Goal: Navigation & Orientation: Understand site structure

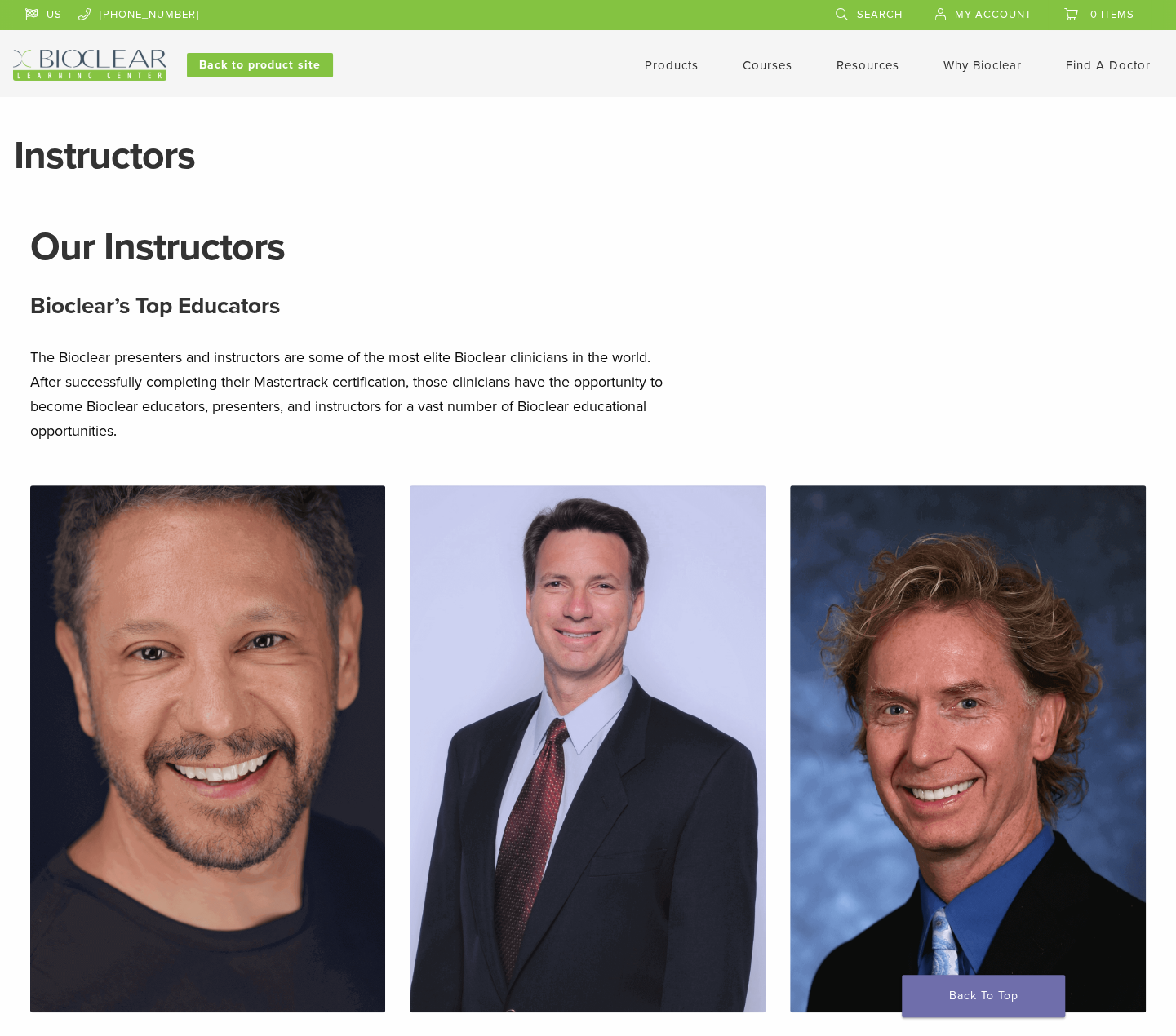
click at [688, 68] on link "Products" at bounding box center [672, 64] width 54 height 14
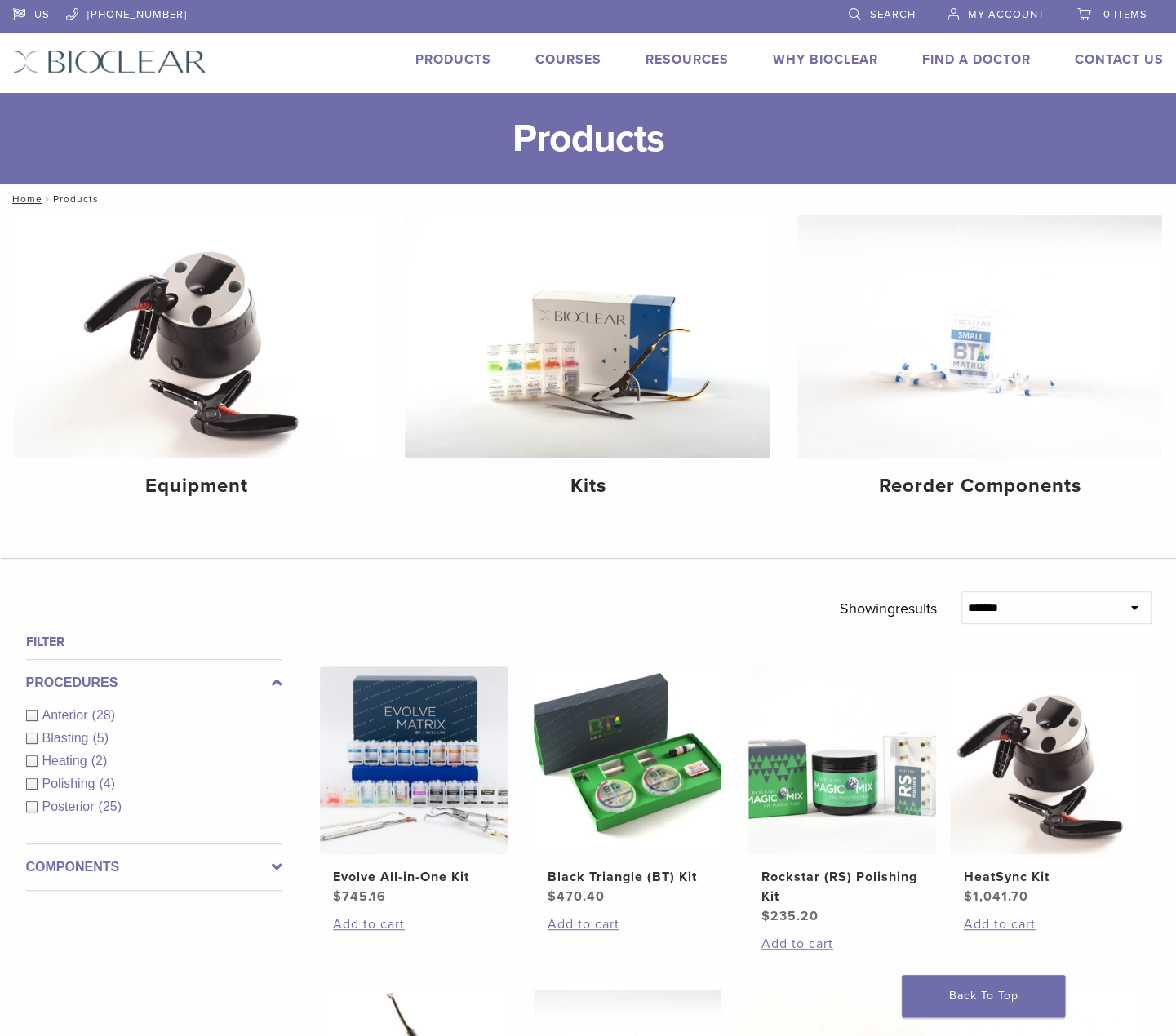
click at [562, 58] on link "Courses" at bounding box center [568, 59] width 66 height 16
click at [861, 61] on link "Why Bioclear" at bounding box center [826, 59] width 105 height 16
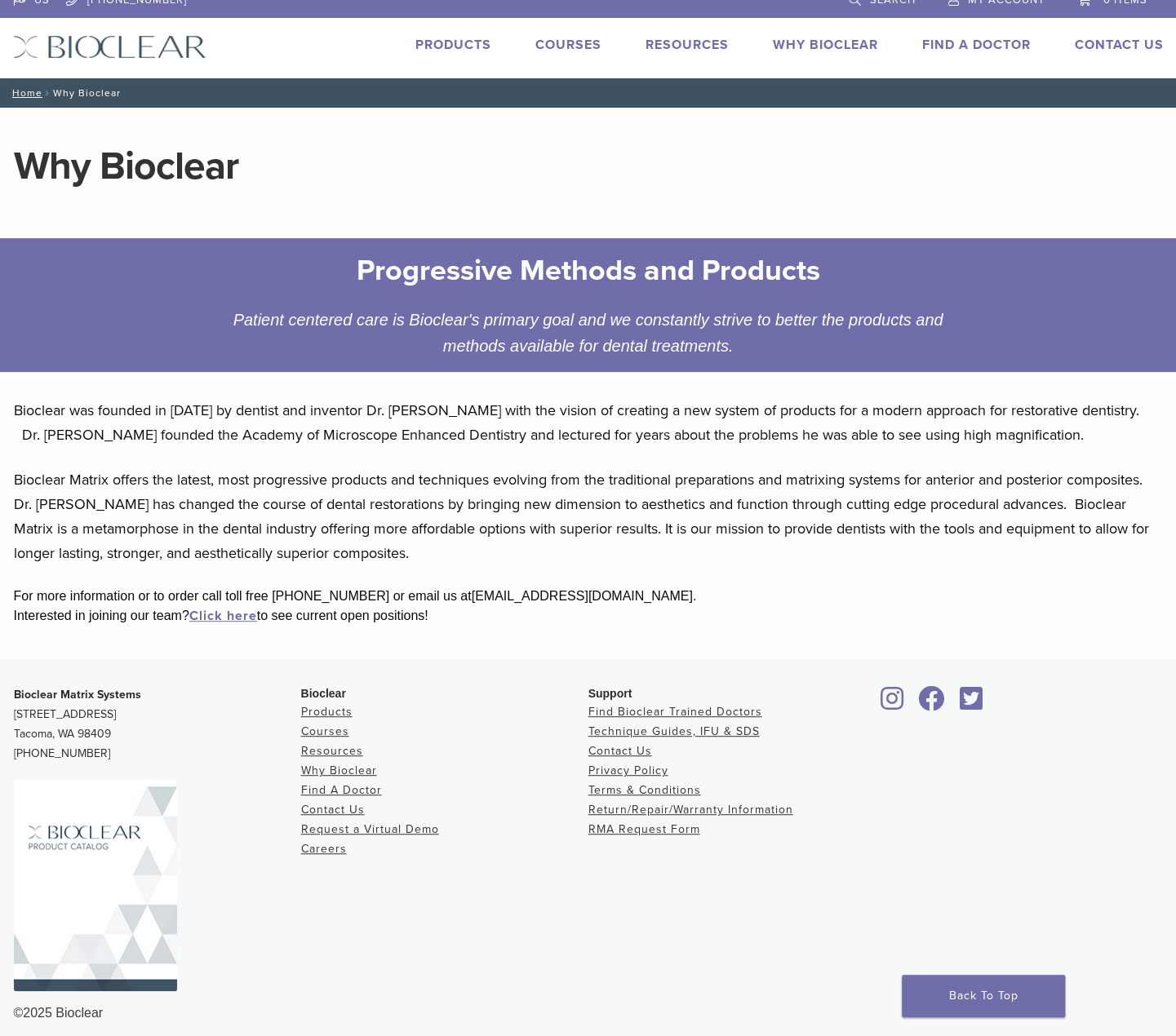
scroll to position [28, 0]
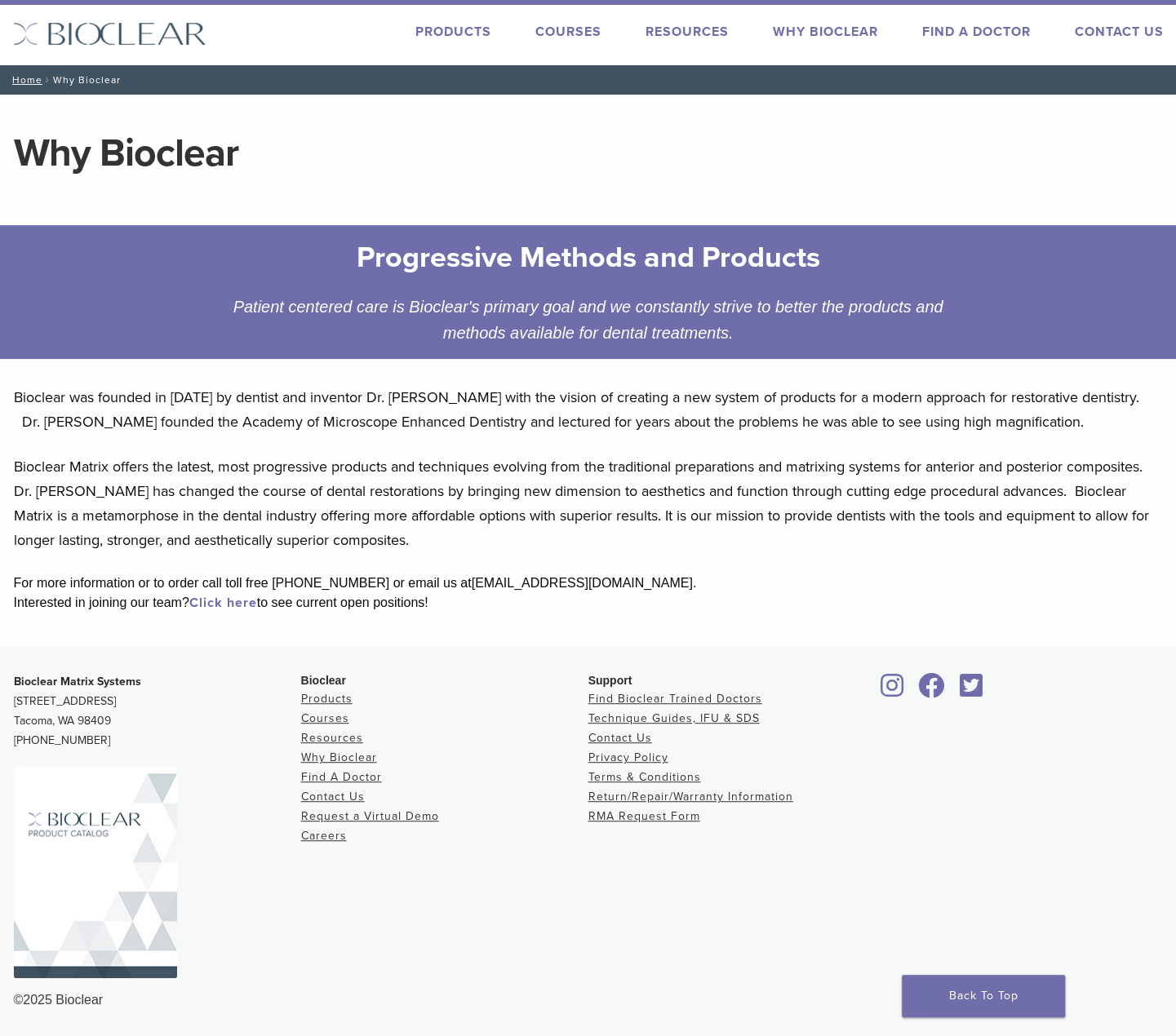
click at [242, 602] on link "Click here" at bounding box center [223, 603] width 68 height 16
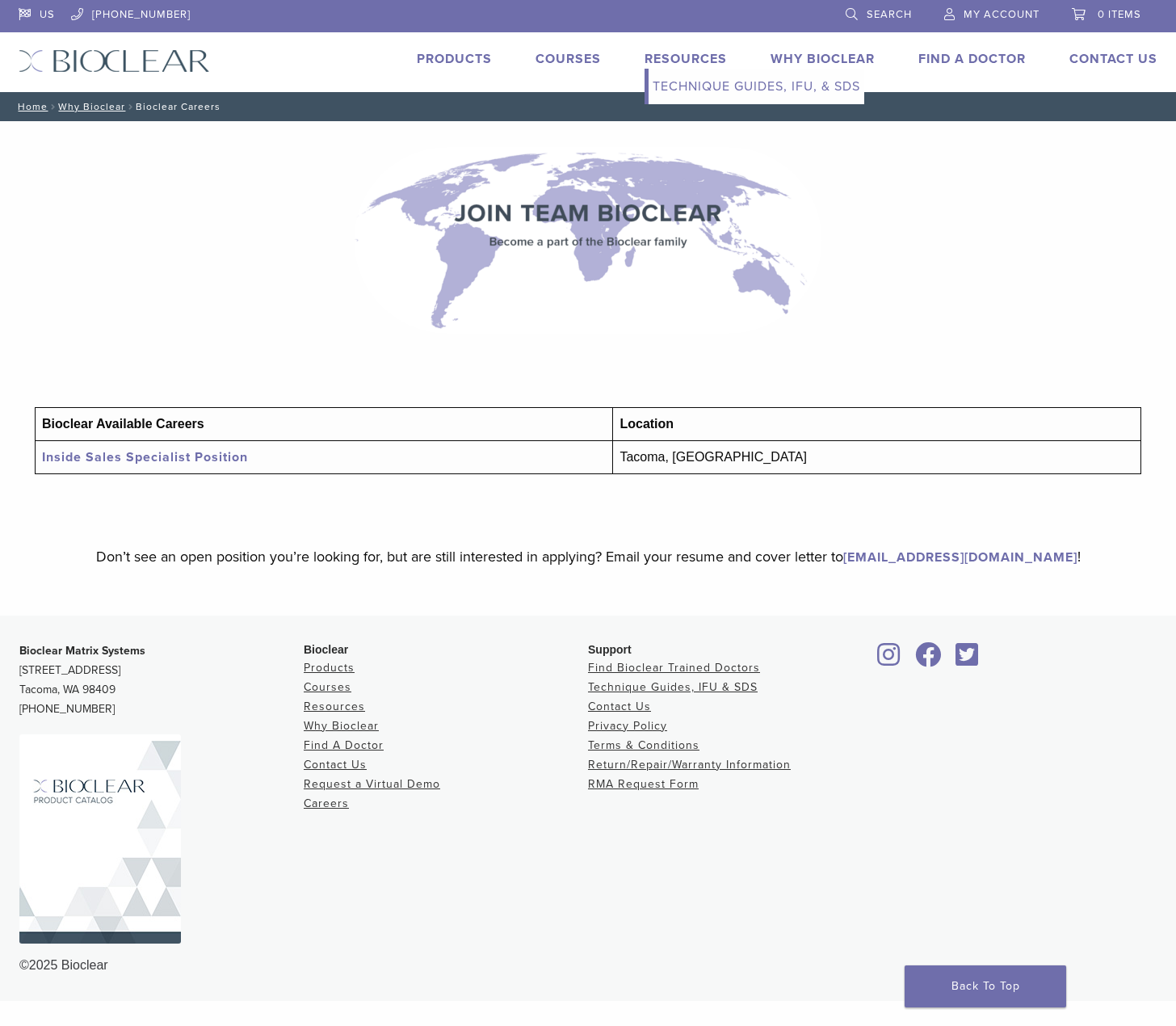
click at [693, 92] on link "Technique Guides, IFU, & SDS" at bounding box center [756, 86] width 216 height 35
